Goal: Find specific page/section: Find specific page/section

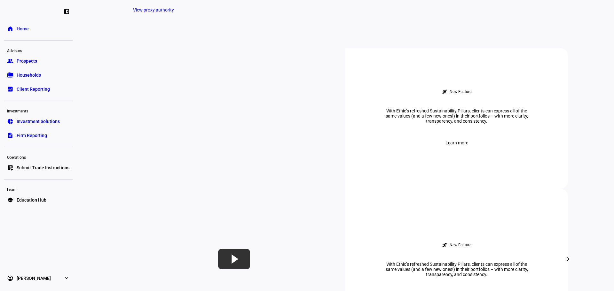
scroll to position [256, 0]
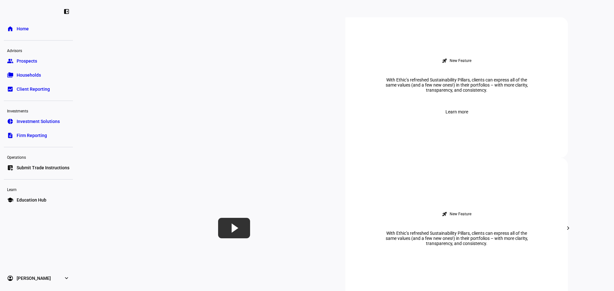
click at [43, 75] on link "folder_copy Households" at bounding box center [38, 75] width 69 height 13
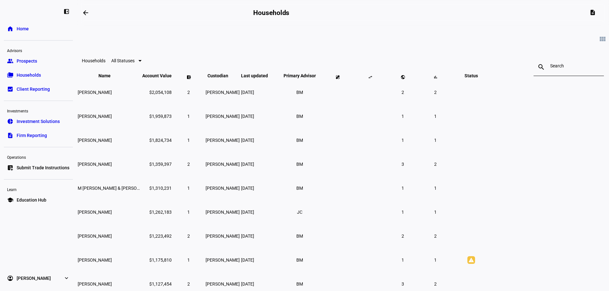
click at [35, 26] on link "home Home" at bounding box center [38, 28] width 69 height 13
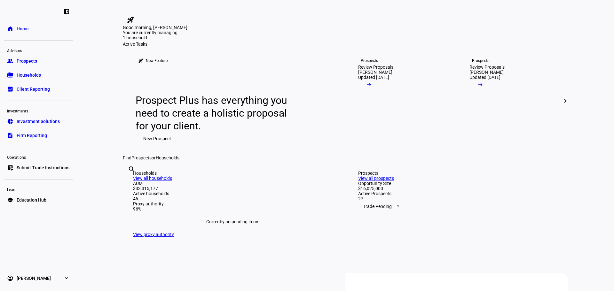
drag, startPoint x: 378, startPoint y: 255, endPoint x: 376, endPoint y: 261, distance: 5.4
click at [133, 196] on div "search clear" at bounding box center [128, 177] width 10 height 35
click at [129, 182] on input "text" at bounding box center [128, 178] width 1 height 8
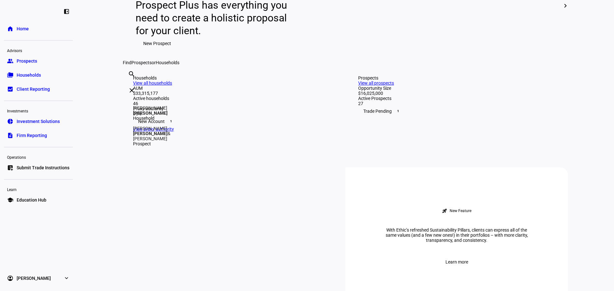
scroll to position [96, 0]
type input "[PERSON_NAME]"
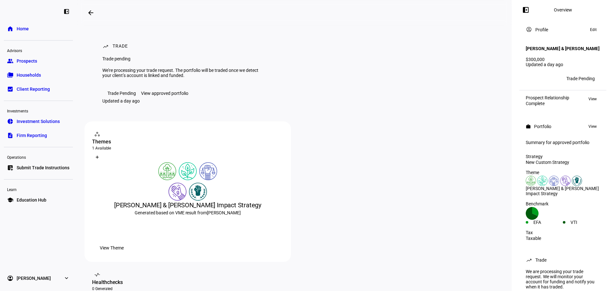
click at [90, 10] on mat-icon "arrow_backwards" at bounding box center [91, 13] width 8 height 8
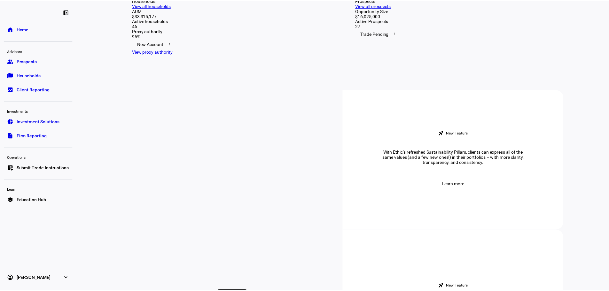
scroll to position [192, 0]
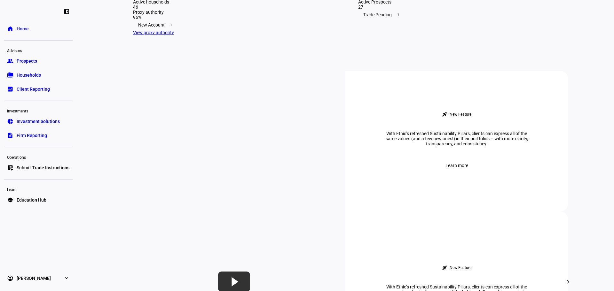
type input "donov"
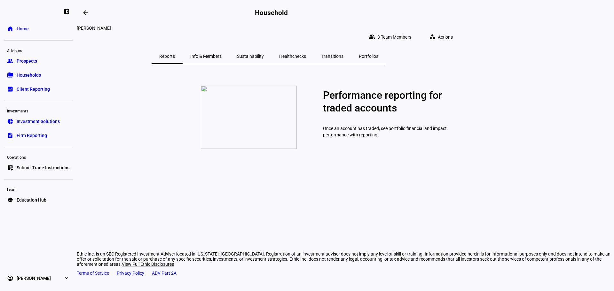
click at [222, 54] on span "Info & Members" at bounding box center [205, 56] width 31 height 4
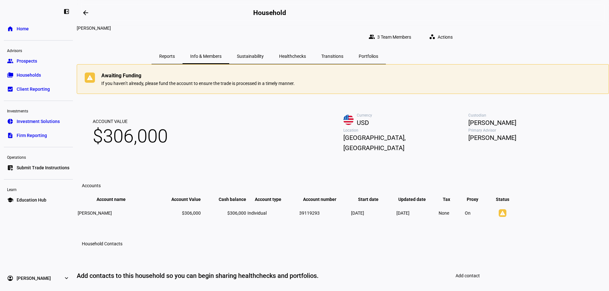
click at [201, 31] on div "[PERSON_NAME]" at bounding box center [269, 28] width 384 height 5
click at [411, 31] on span "3 Team Members" at bounding box center [394, 37] width 34 height 13
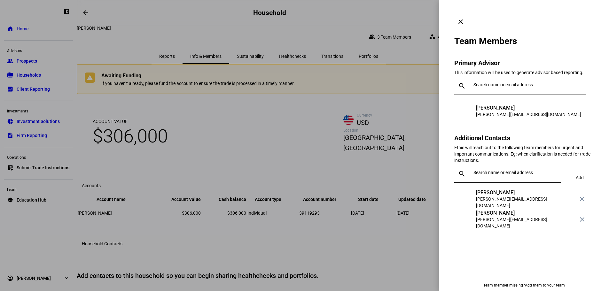
click at [468, 14] on span at bounding box center [460, 21] width 15 height 15
